Goal: Task Accomplishment & Management: Manage account settings

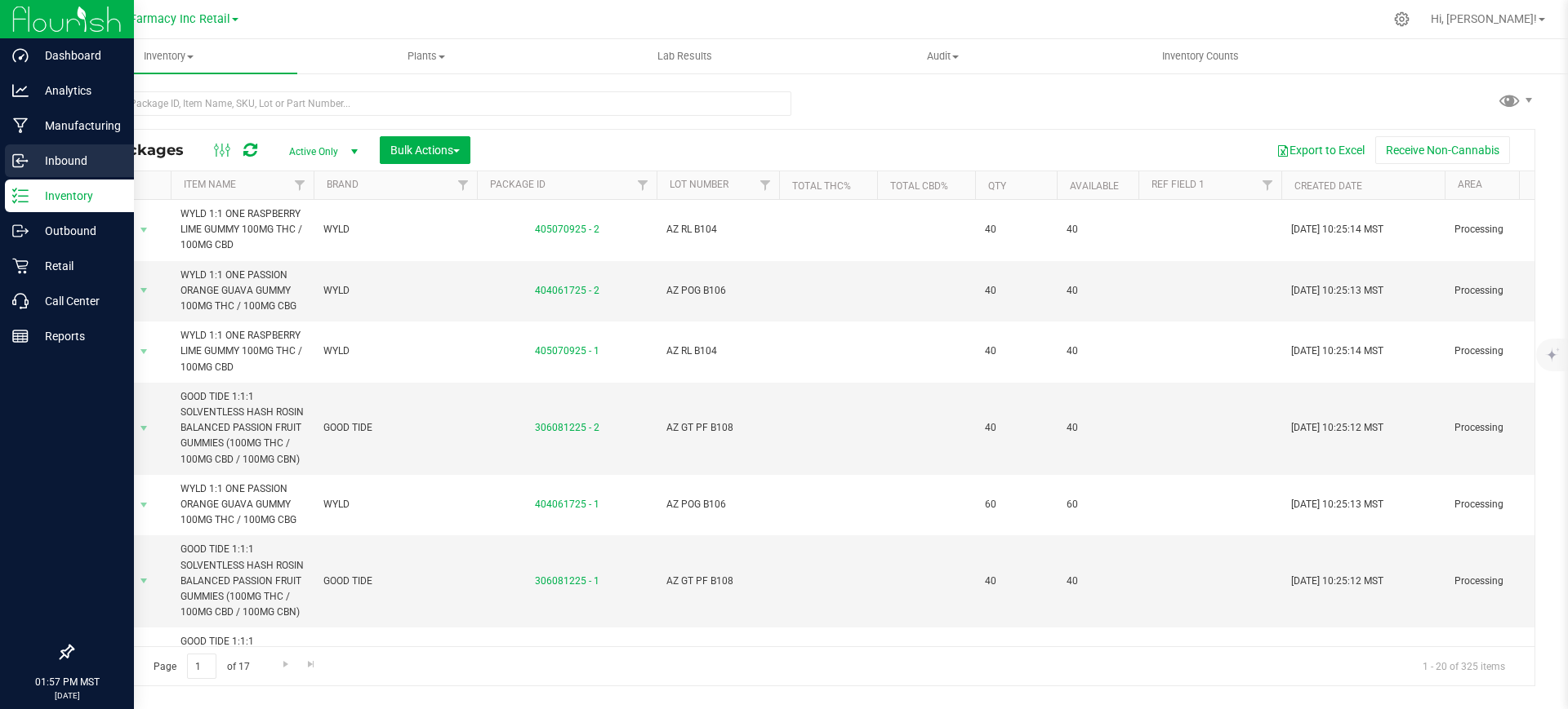
drag, startPoint x: 0, startPoint y: 0, endPoint x: 6, endPoint y: 156, distance: 156.1
click at [6, 156] on div "Inbound" at bounding box center [70, 161] width 129 height 33
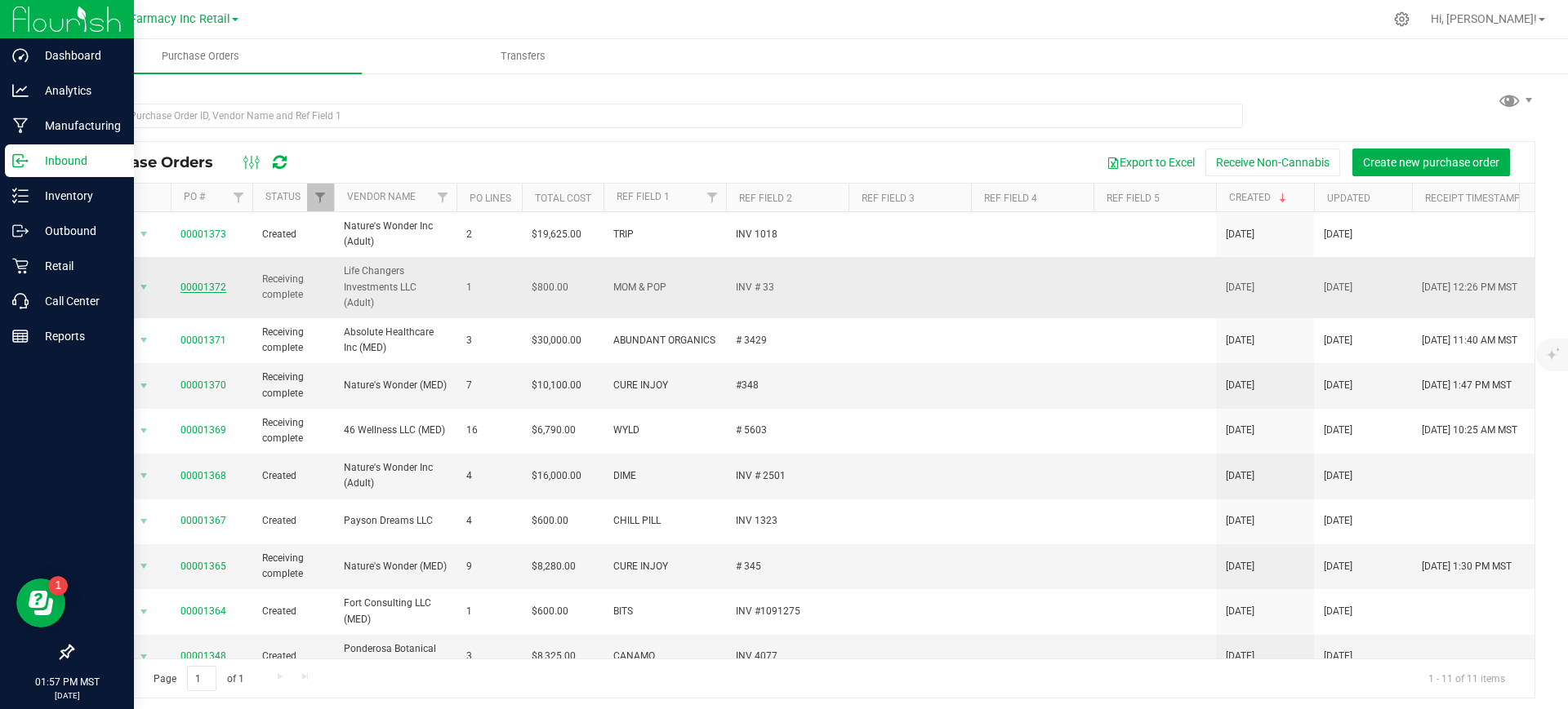
click at [202, 288] on link "00001372" at bounding box center [204, 287] width 46 height 12
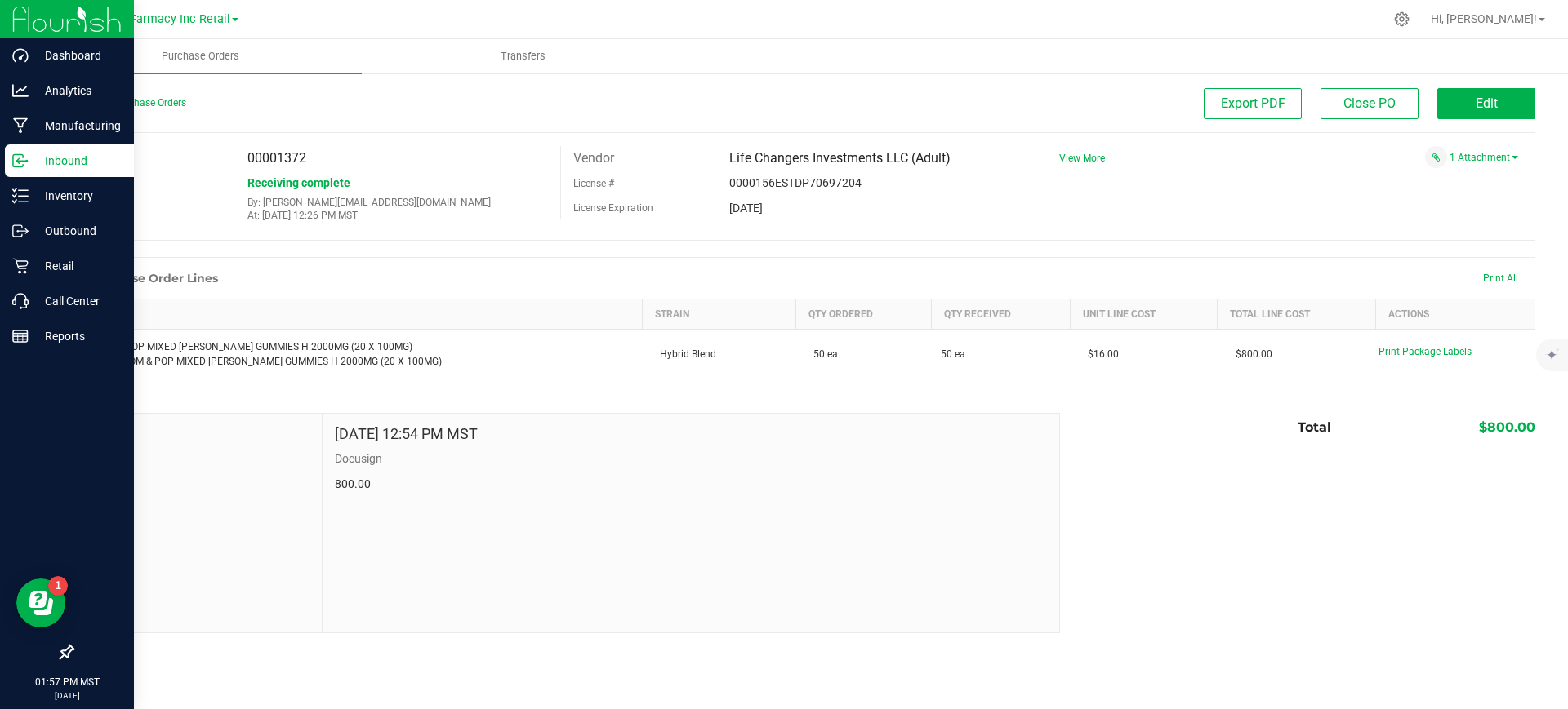
click at [1477, 148] on div "1 Attachment" at bounding box center [1282, 157] width 472 height 22
click at [1477, 149] on div "1 Attachment" at bounding box center [1282, 157] width 472 height 22
click at [1477, 157] on link "1 Attachment" at bounding box center [1484, 157] width 69 height 12
click at [1518, 180] on icon at bounding box center [1514, 177] width 10 height 10
click at [1457, 176] on button "Attach new document" at bounding box center [1465, 180] width 107 height 15
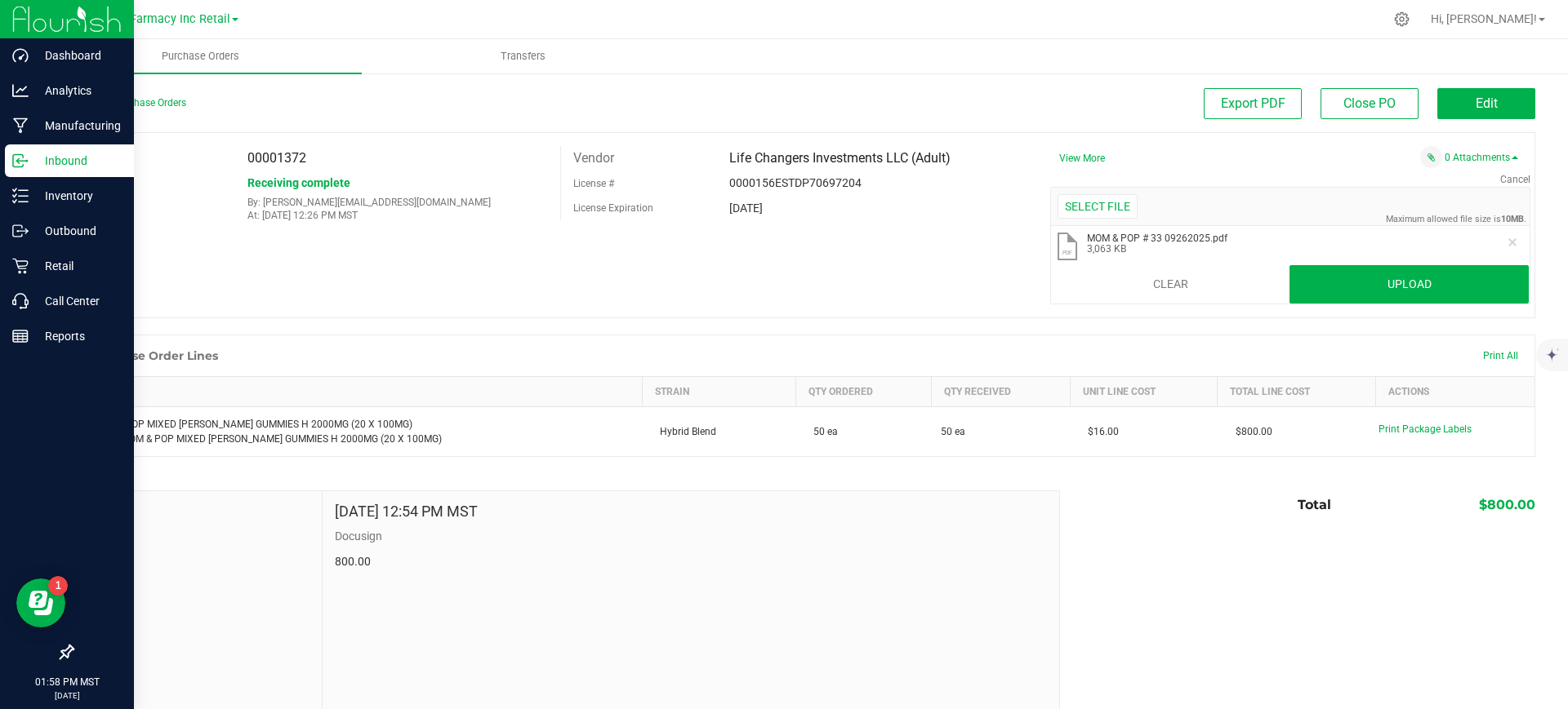
click at [1421, 255] on li ".pdf MOM & POP # 33 09262025.pdf 3,063 KB" at bounding box center [1290, 247] width 478 height 43
click at [1420, 278] on button "Upload" at bounding box center [1410, 285] width 240 height 39
